Goal: Transaction & Acquisition: Purchase product/service

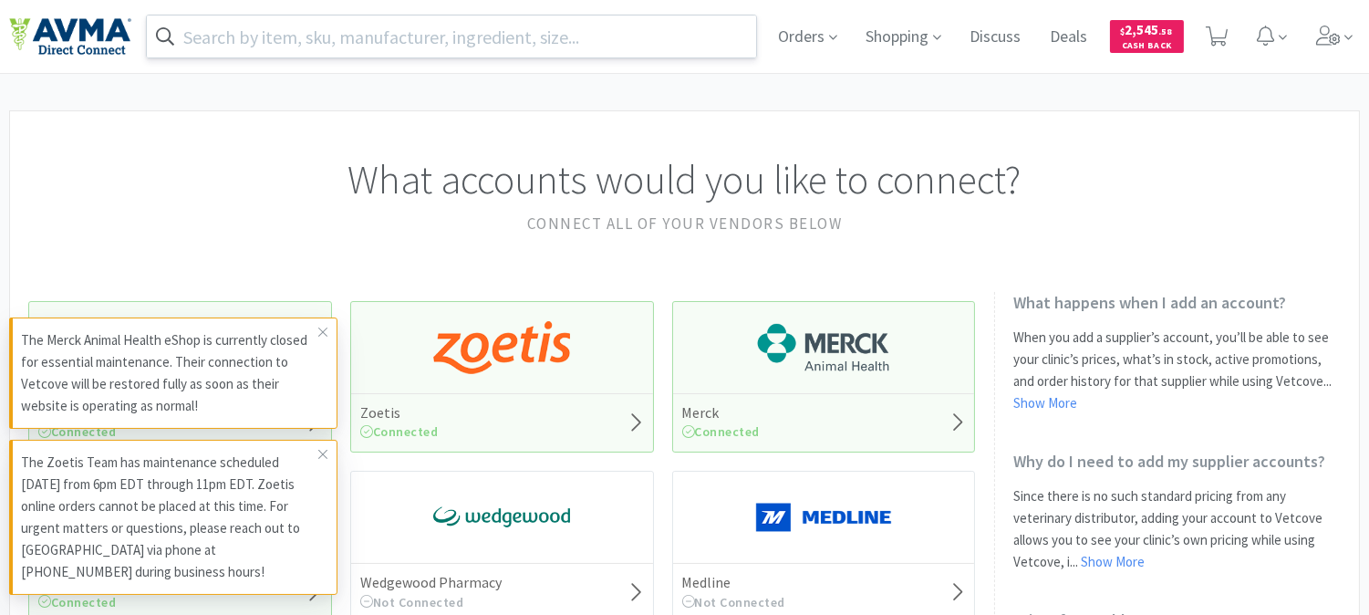
click at [394, 37] on input "text" at bounding box center [451, 37] width 609 height 42
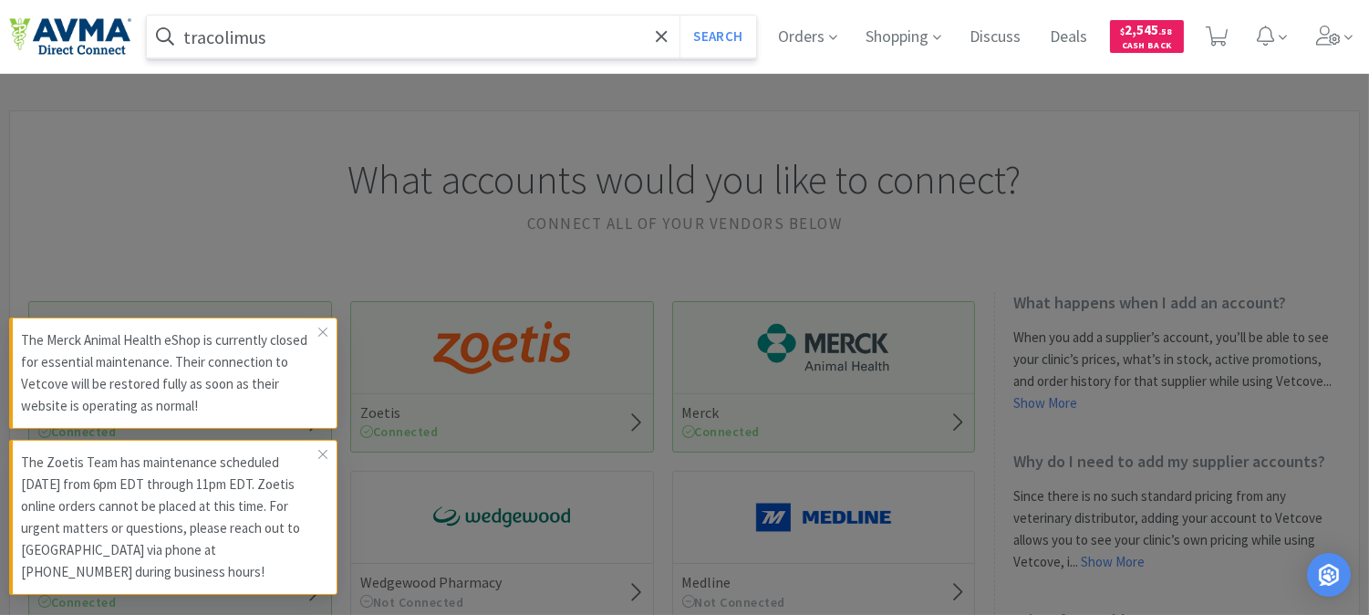
type input "tracolimus"
click at [679, 16] on button "Search" at bounding box center [717, 37] width 76 height 42
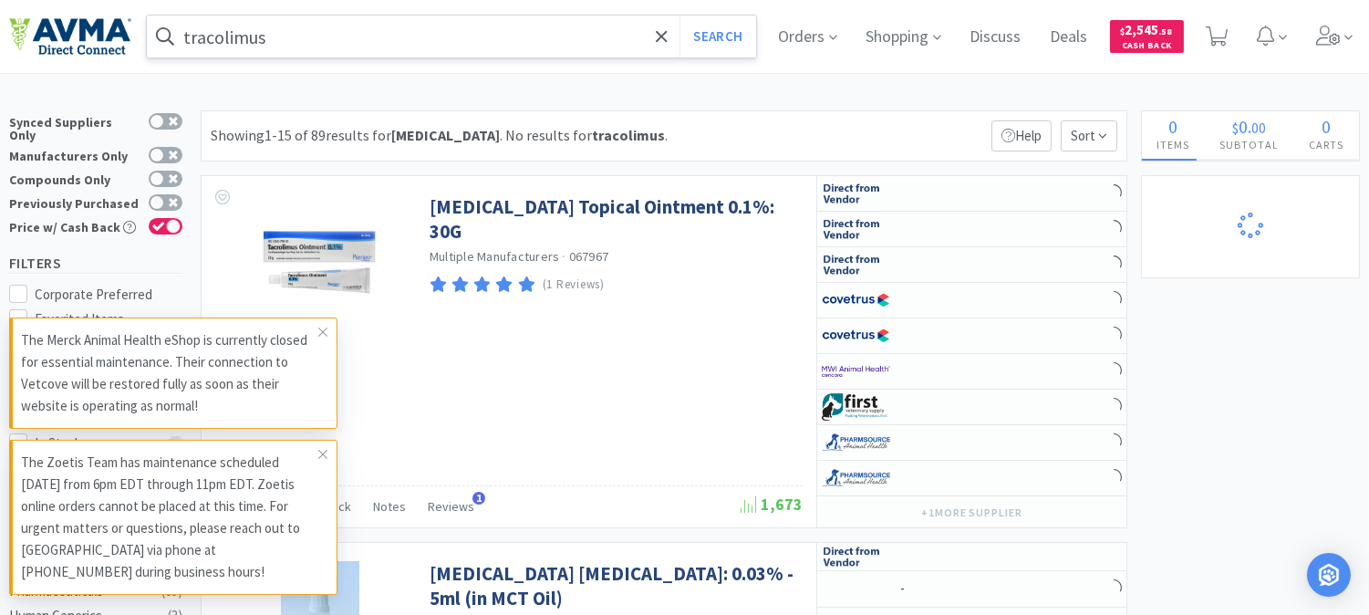
select select "3"
select select "8"
select select "3"
select select "1"
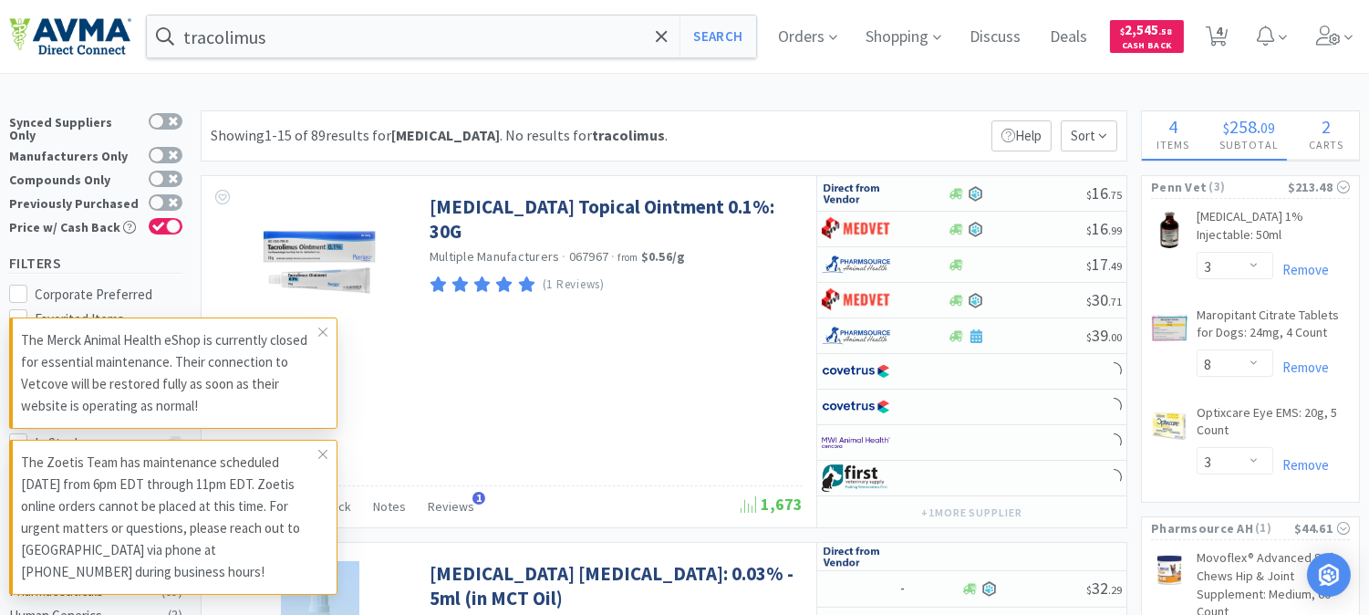
select select "24"
select select "12"
